Goal: Navigation & Orientation: Understand site structure

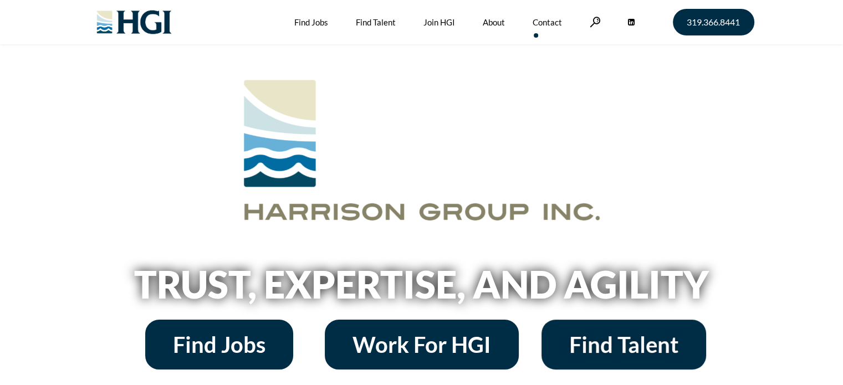
click at [543, 24] on link "Contact" at bounding box center [547, 22] width 29 height 44
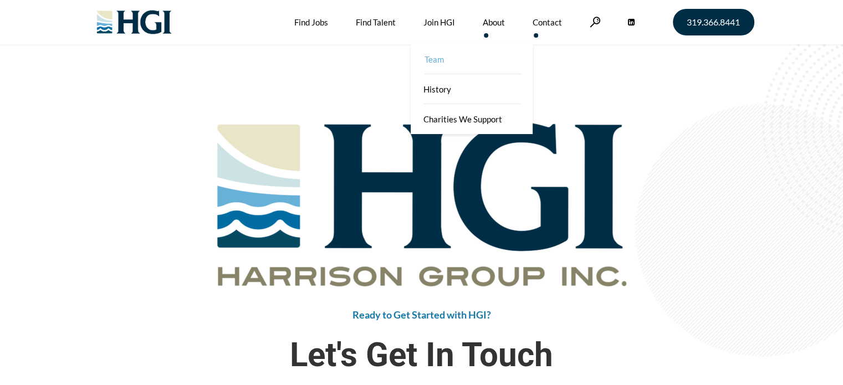
click at [456, 60] on link "Team" at bounding box center [473, 59] width 122 height 30
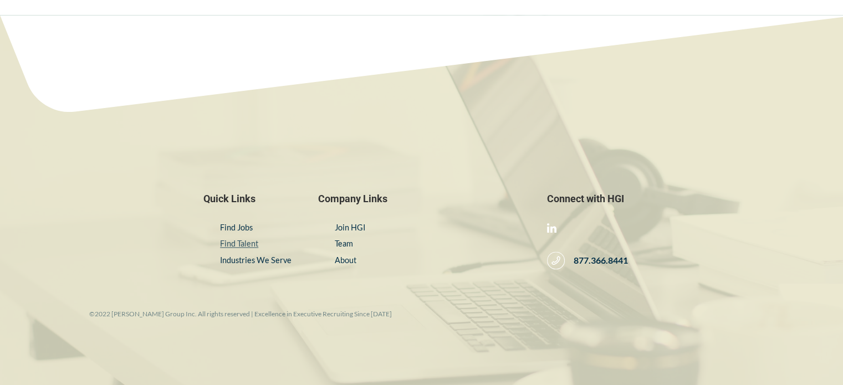
scroll to position [1641, 0]
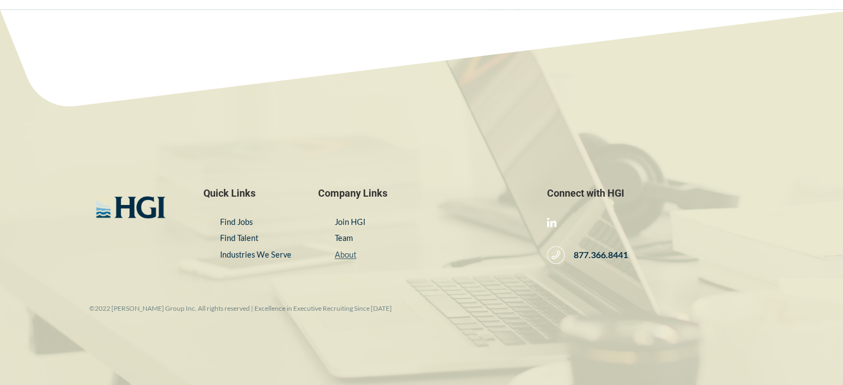
click at [345, 252] on link "About" at bounding box center [346, 254] width 22 height 9
